Goal: Navigation & Orientation: Find specific page/section

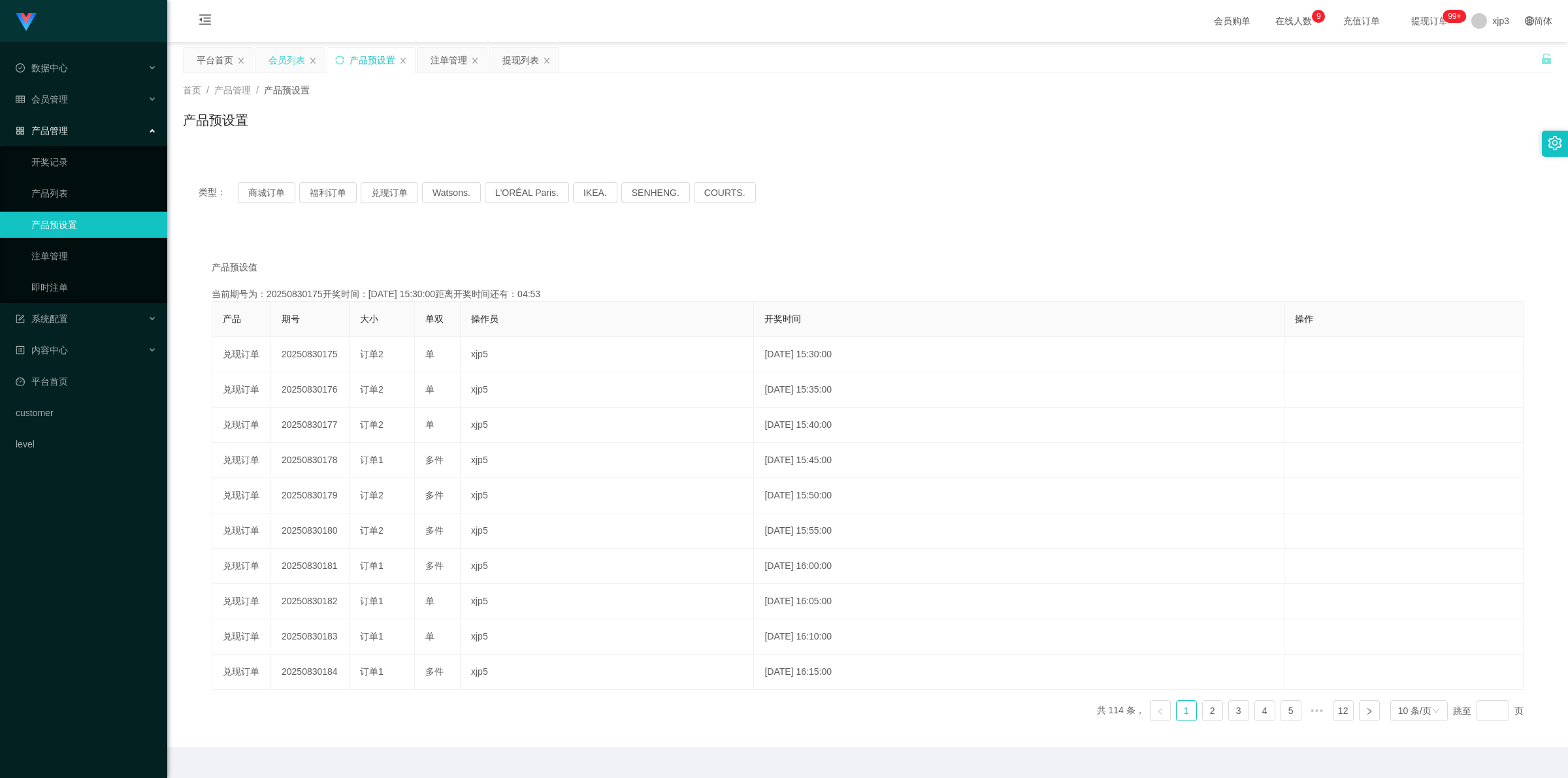
click at [283, 62] on div "会员列表" at bounding box center [287, 60] width 37 height 24
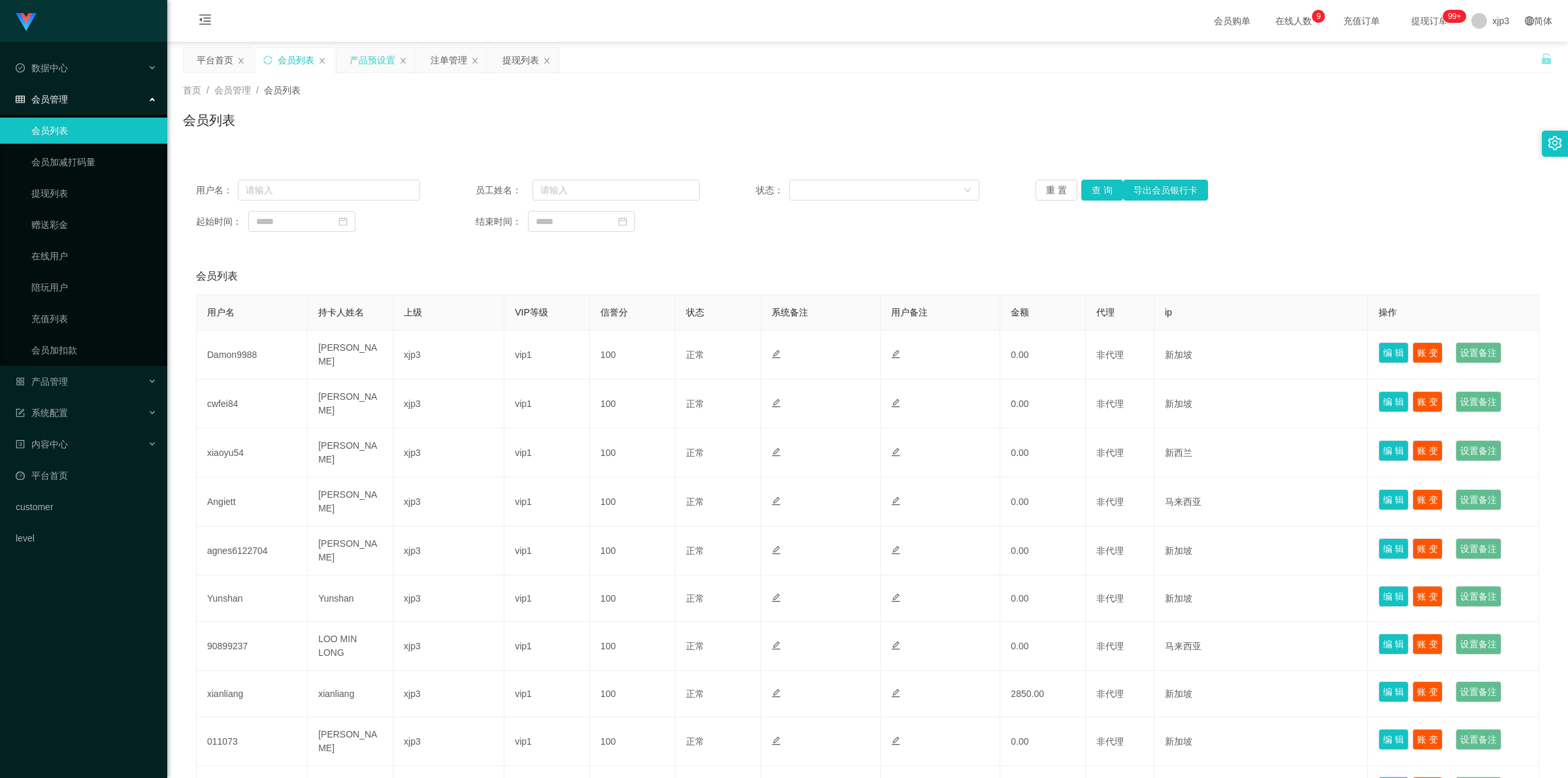
click at [376, 57] on div "产品预设置" at bounding box center [372, 60] width 46 height 24
